Goal: Task Accomplishment & Management: Manage account settings

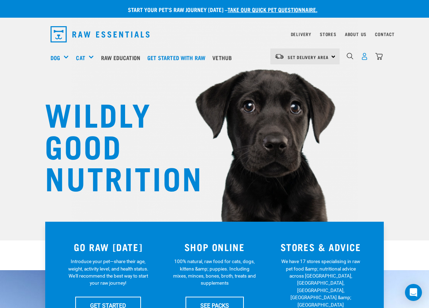
click at [366, 58] on img "dropdown navigation" at bounding box center [364, 56] width 7 height 7
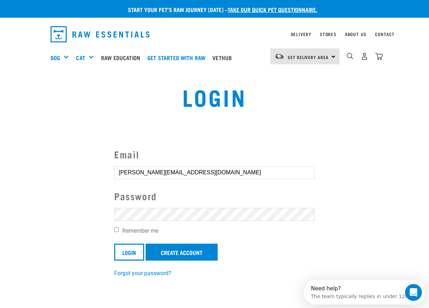
type input "brian.j@xtra.co.nz"
click at [129, 253] on input "Login" at bounding box center [129, 251] width 30 height 17
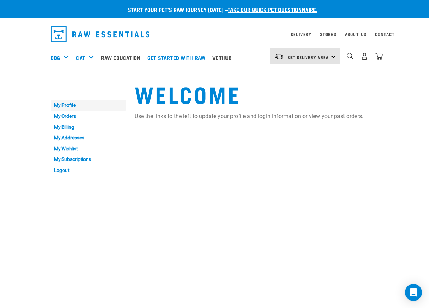
click at [70, 104] on link "My Profile" at bounding box center [89, 105] width 76 height 11
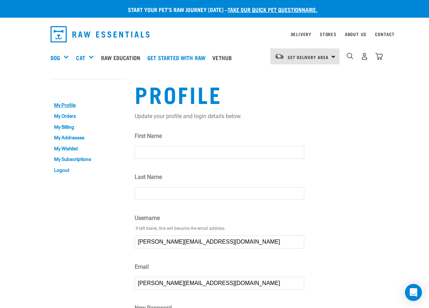
click at [300, 152] on input "First Name" at bounding box center [220, 152] width 170 height 13
click at [184, 152] on input "First Name" at bounding box center [220, 152] width 170 height 13
type input "Brian"
click at [175, 222] on label "Username ⚠" at bounding box center [220, 218] width 170 height 8
click at [175, 235] on input "brian.j@xtra.co.nz" at bounding box center [220, 241] width 170 height 13
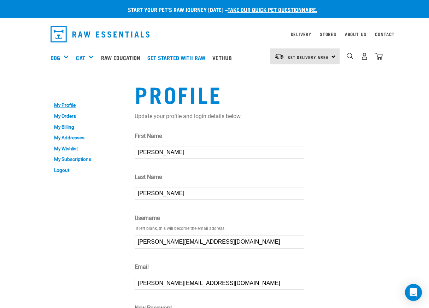
type input "Jennings"
click at [192, 210] on form "First Name Brian Last Name Jennings Username ⚠ If left blank, this will become …" at bounding box center [220, 267] width 170 height 270
drag, startPoint x: 192, startPoint y: 243, endPoint x: 123, endPoint y: 236, distance: 69.6
click at [123, 236] on div "My Account My Profile My Orders My Billing My Addresses My Wishlist My Subscrip…" at bounding box center [214, 238] width 336 height 335
type input "Brian"
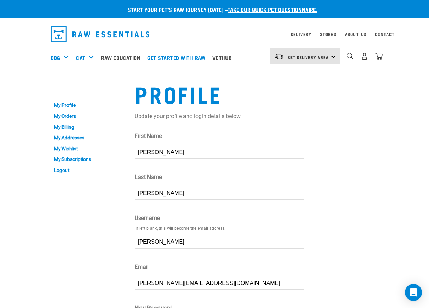
drag, startPoint x: 190, startPoint y: 282, endPoint x: 110, endPoint y: 275, distance: 80.5
type input "J"
type input "jenningsb"
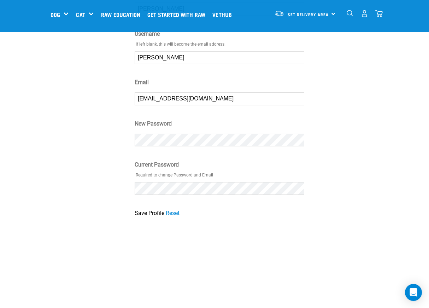
scroll to position [131, 0]
type input "jenningsb486@gmail.com"
click at [148, 212] on input "Save Profile" at bounding box center [150, 212] width 30 height 8
click at [145, 212] on input "Save Profile" at bounding box center [150, 212] width 30 height 8
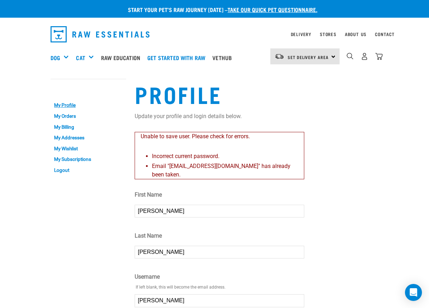
click at [239, 149] on div "Unable to save user. Please check for errors. Incorrect current password. Email…" at bounding box center [220, 155] width 170 height 47
